Goal: Navigation & Orientation: Find specific page/section

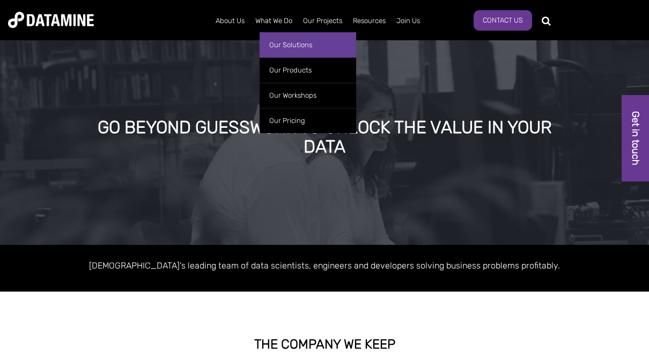
click at [272, 36] on link "Our Solutions" at bounding box center [308, 44] width 97 height 25
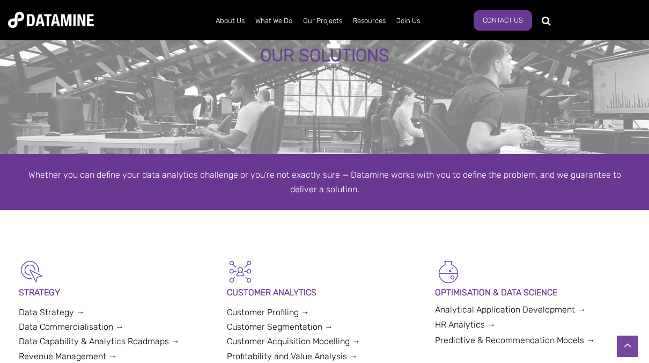
scroll to position [55, 0]
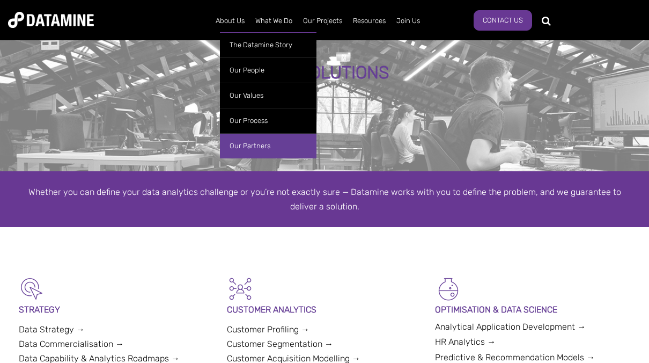
click at [238, 150] on link "Our Partners" at bounding box center [268, 145] width 97 height 25
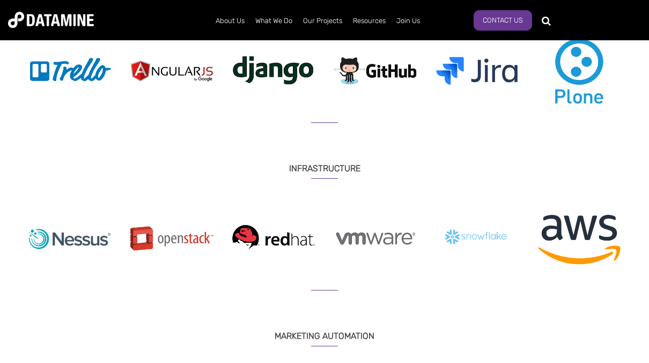
scroll to position [657, 0]
